Goal: Transaction & Acquisition: Download file/media

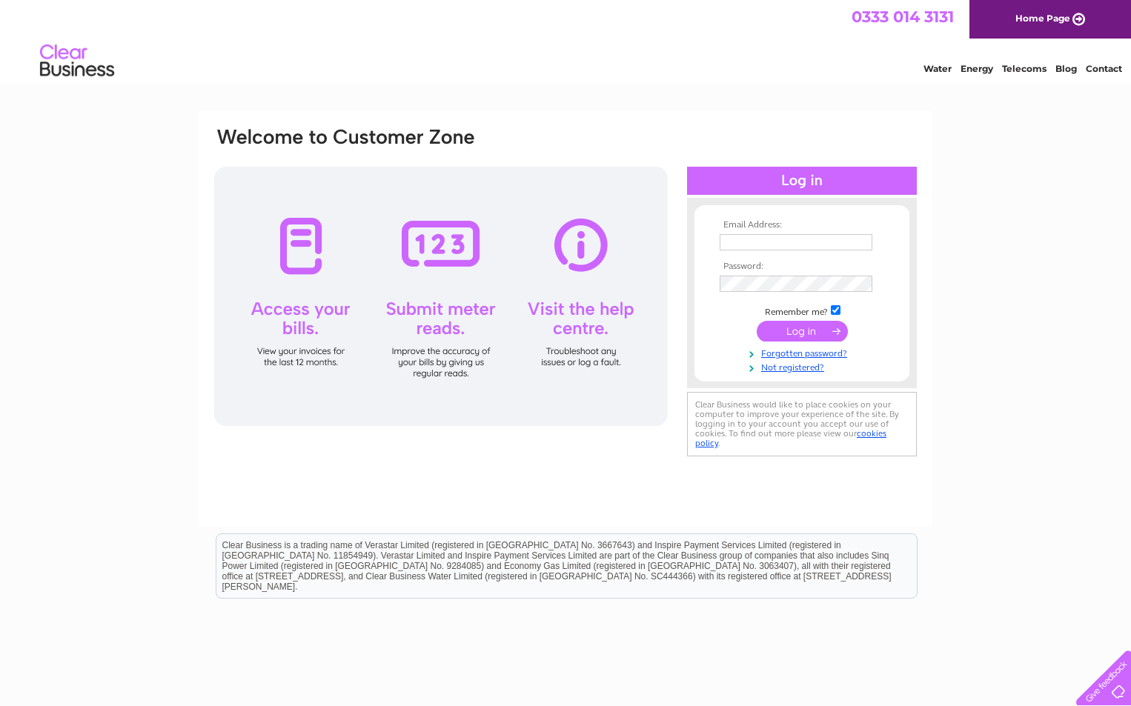
type input "info@southsidewindows.co.uk"
click at [815, 330] on input "submit" at bounding box center [802, 331] width 91 height 21
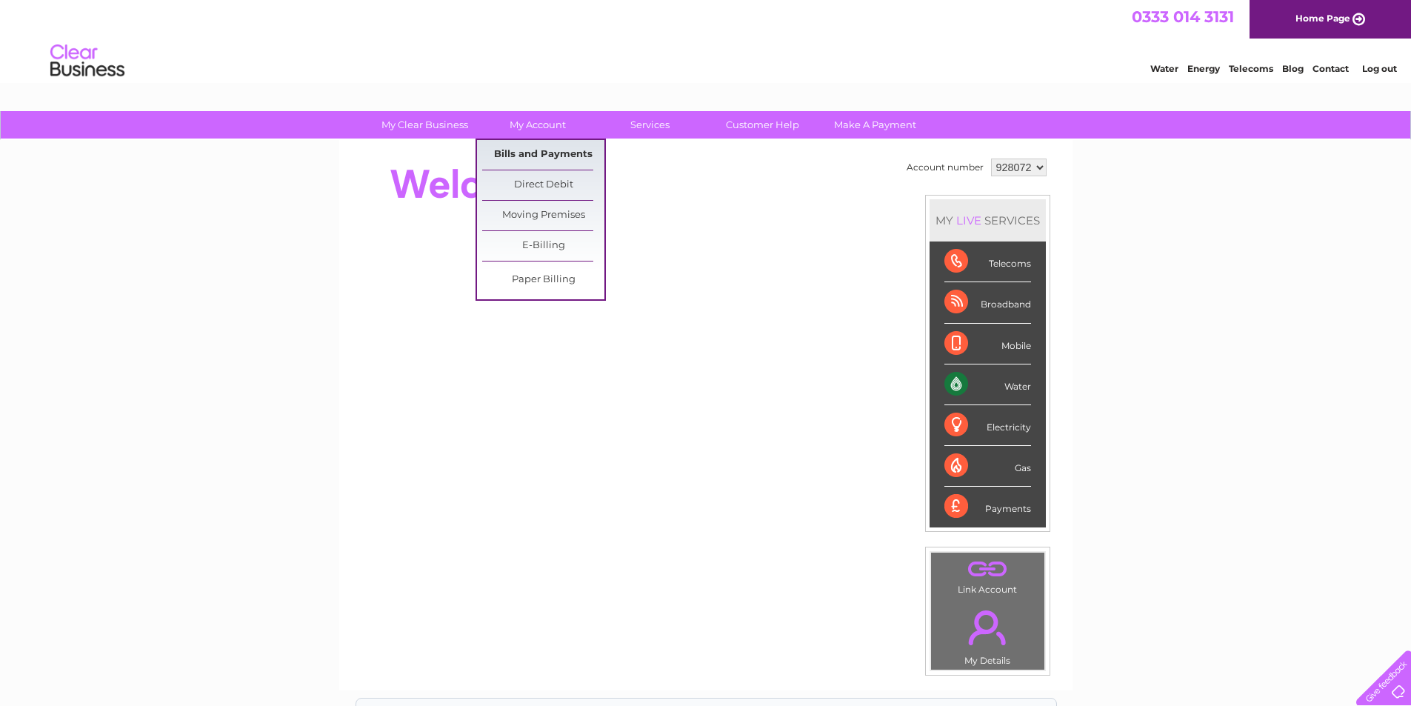
click at [536, 157] on link "Bills and Payments" at bounding box center [543, 155] width 122 height 30
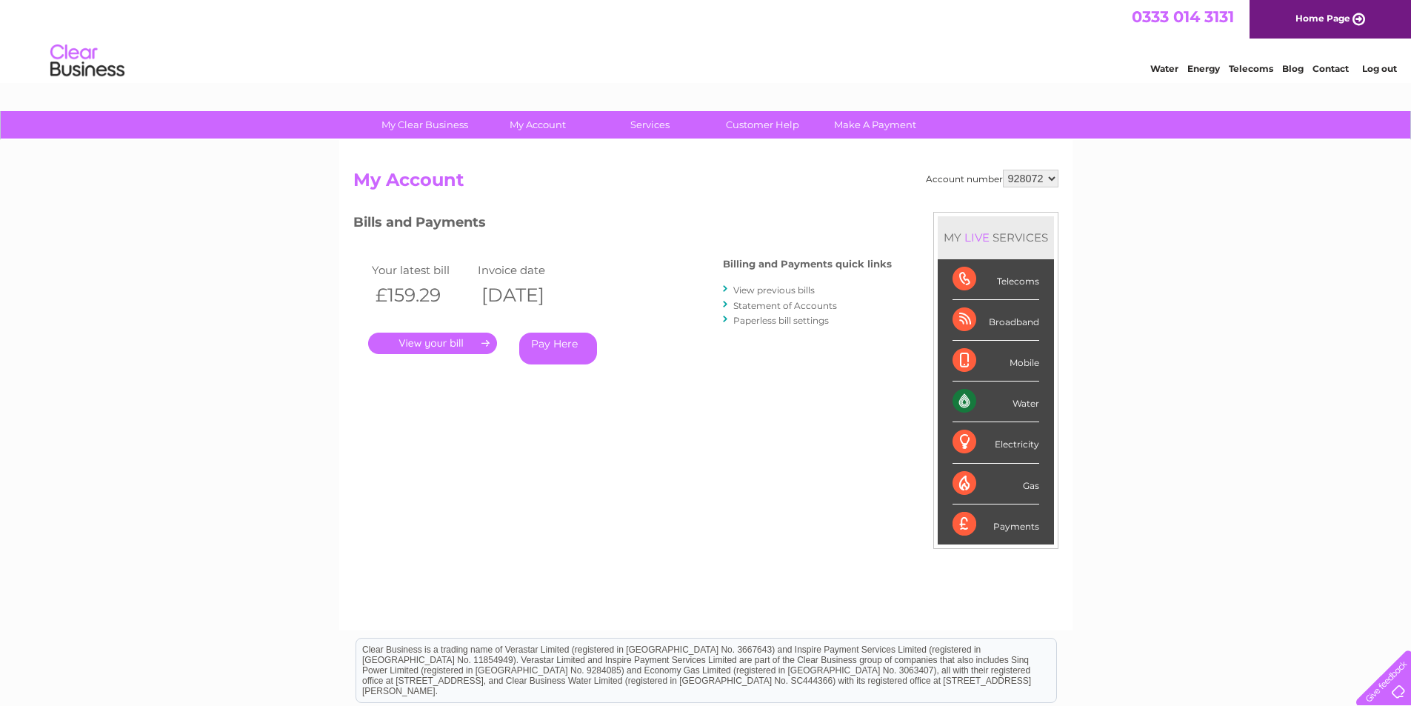
click at [445, 336] on link "." at bounding box center [432, 343] width 129 height 21
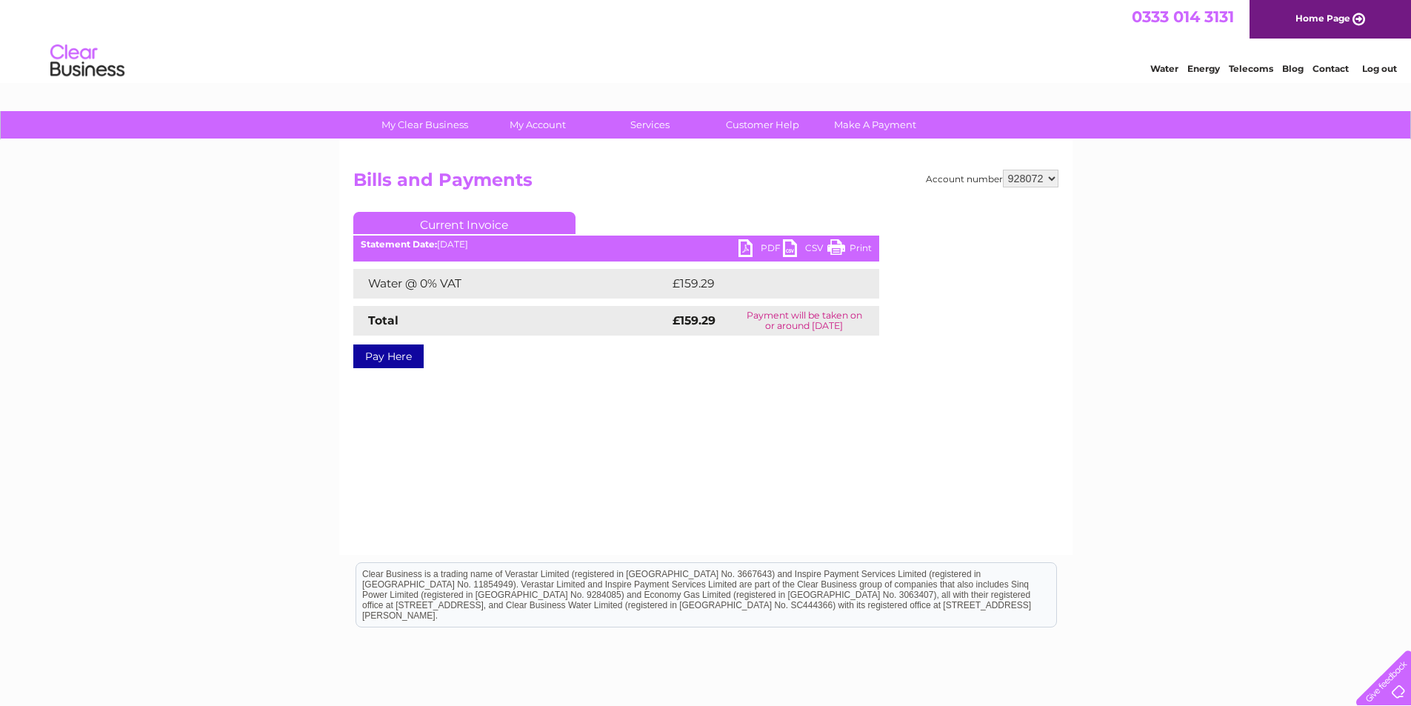
click at [747, 242] on link "PDF" at bounding box center [761, 249] width 44 height 21
